Goal: Navigation & Orientation: Find specific page/section

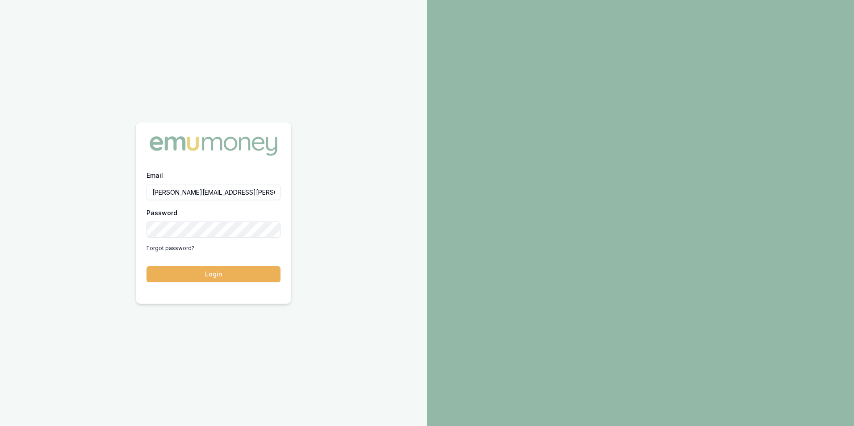
click at [216, 276] on button "Login" at bounding box center [214, 274] width 134 height 16
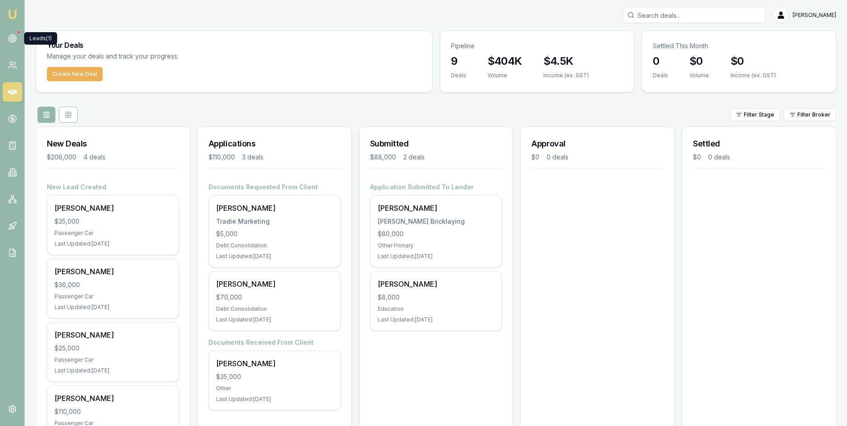
click at [12, 35] on circle at bounding box center [12, 39] width 8 height 8
